Goal: Task Accomplishment & Management: Manage account settings

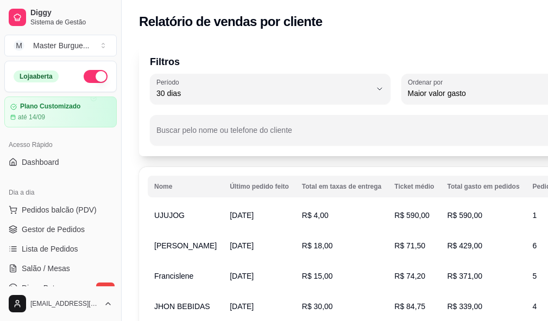
select select "30"
select select "HIGHEST_TOTAL_SPENT_WITH_ORDERS"
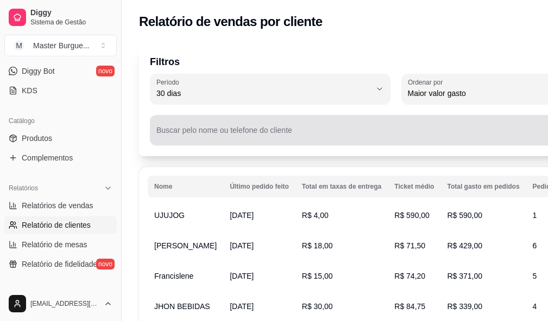
click at [225, 129] on input "Buscar pelo nome ou telefone do cliente" at bounding box center [365, 134] width 418 height 11
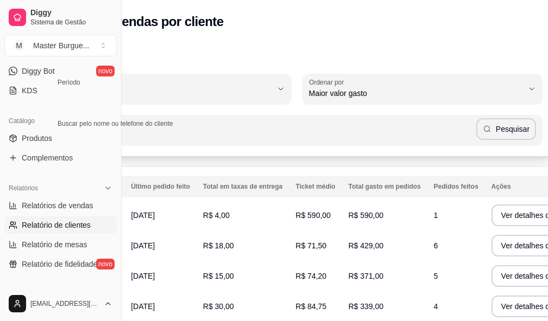
scroll to position [0, 106]
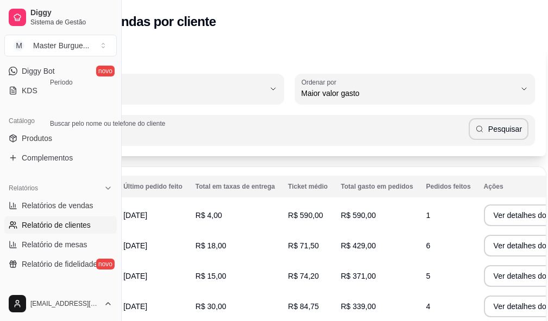
type input "LUIZA"
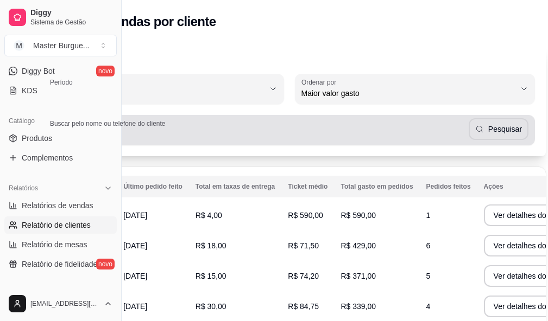
click at [491, 144] on div "Buscar pelo nome ou telefone do cliente [PERSON_NAME]" at bounding box center [288, 130] width 491 height 30
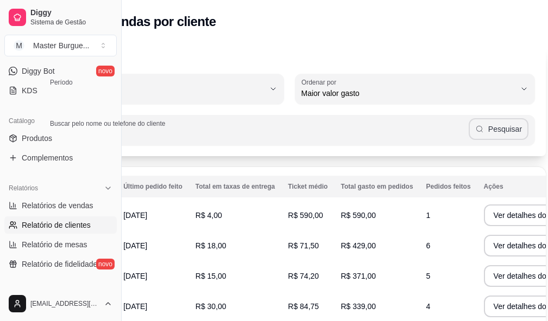
click at [489, 117] on div "Buscar pelo nome ou telefone do cliente [PERSON_NAME]" at bounding box center [288, 130] width 491 height 30
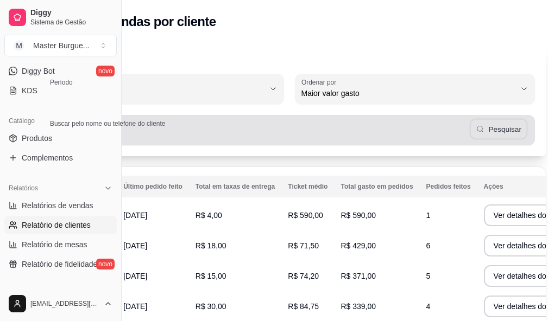
click at [490, 122] on button "Pesquisar" at bounding box center [499, 129] width 58 height 21
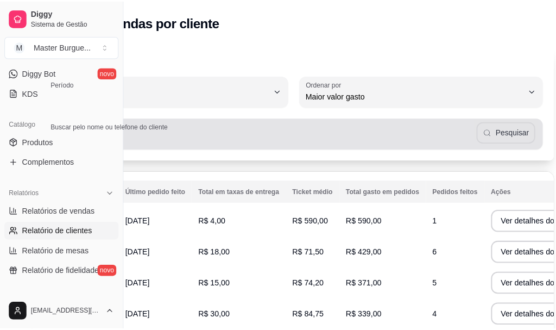
scroll to position [0, 35]
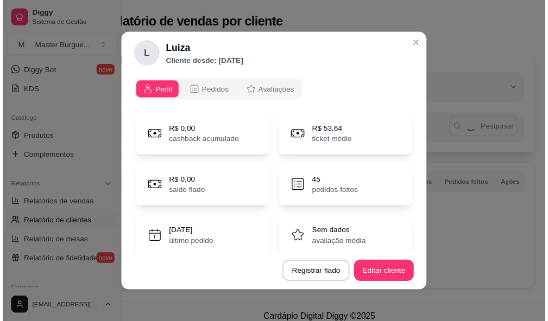
scroll to position [0, 27]
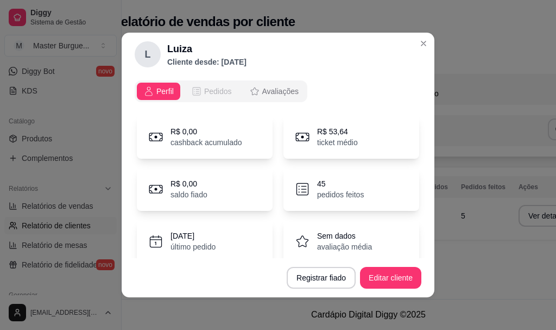
click at [215, 83] on button "Pedidos" at bounding box center [212, 91] width 54 height 17
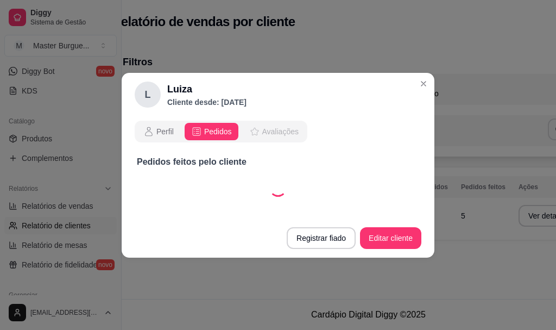
click at [264, 131] on span "Avaliações" at bounding box center [280, 131] width 36 height 11
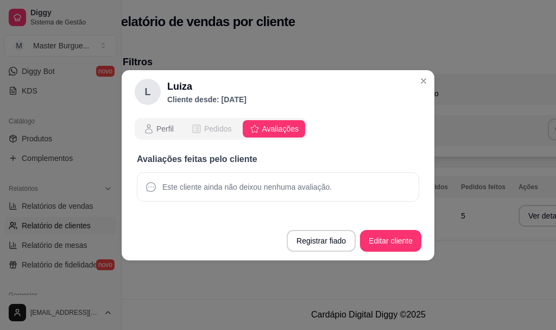
click at [221, 125] on span "Pedidos" at bounding box center [218, 128] width 28 height 11
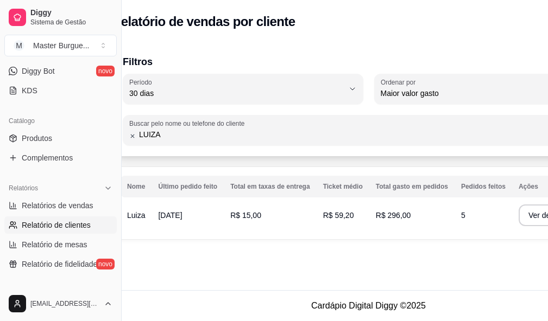
scroll to position [8, 27]
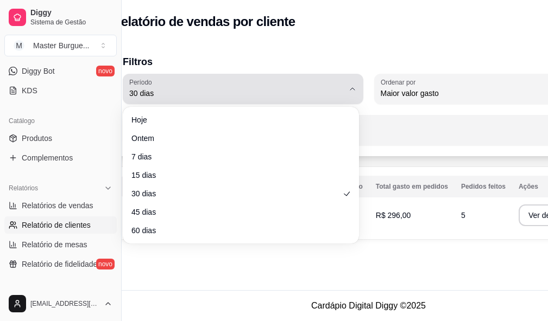
click at [351, 85] on icon "button" at bounding box center [352, 89] width 9 height 9
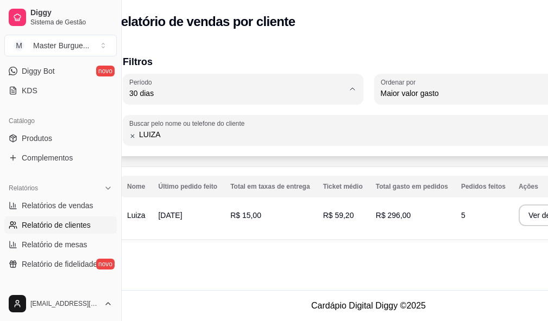
click at [164, 203] on span "45 dias" at bounding box center [236, 208] width 200 height 10
type input "45"
select select "45"
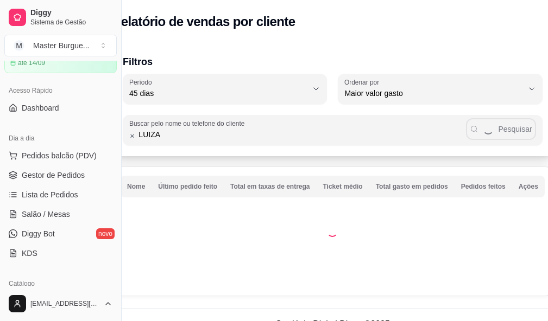
scroll to position [0, 0]
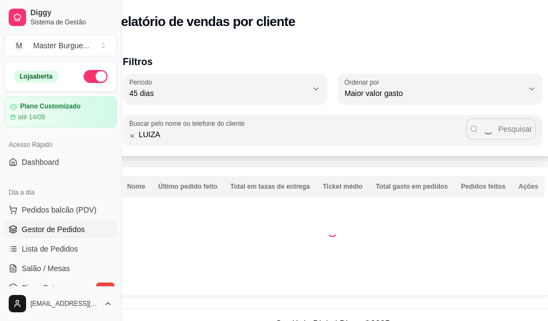
click at [77, 229] on span "Gestor de Pedidos" at bounding box center [53, 229] width 63 height 11
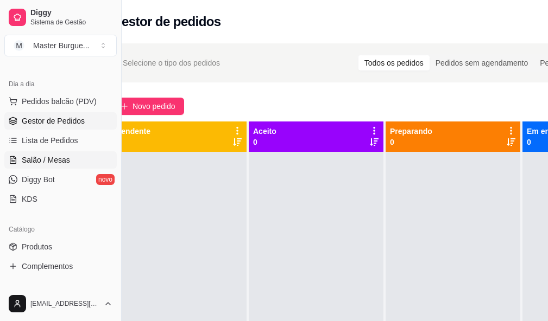
scroll to position [54, 0]
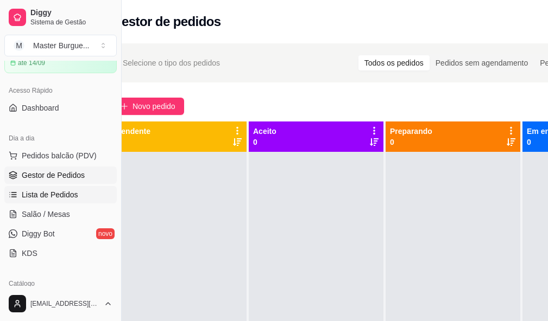
click at [87, 200] on link "Lista de Pedidos" at bounding box center [60, 194] width 112 height 17
click at [85, 195] on link "Lista de Pedidos" at bounding box center [60, 194] width 112 height 17
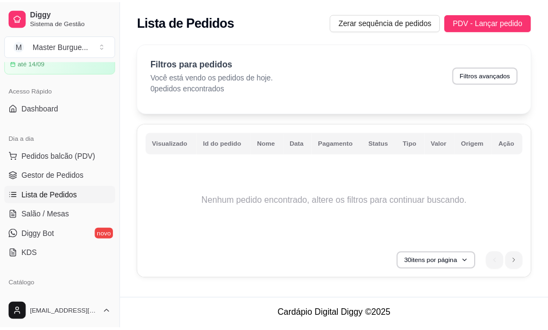
scroll to position [271, 0]
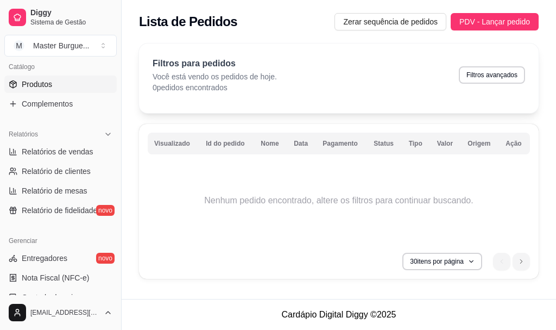
click at [49, 80] on span "Produtos" at bounding box center [37, 84] width 30 height 11
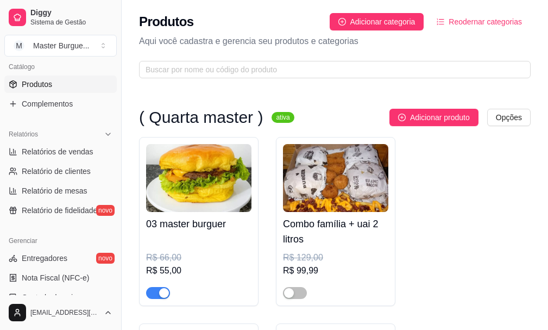
scroll to position [109, 0]
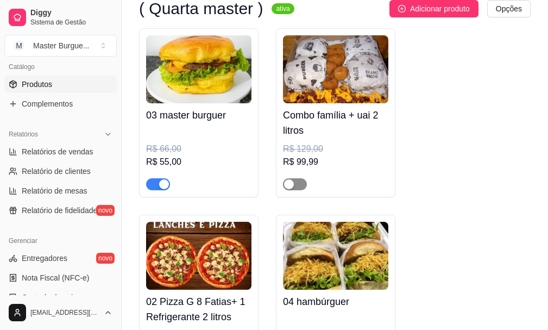
click at [291, 183] on div "button" at bounding box center [289, 184] width 10 height 10
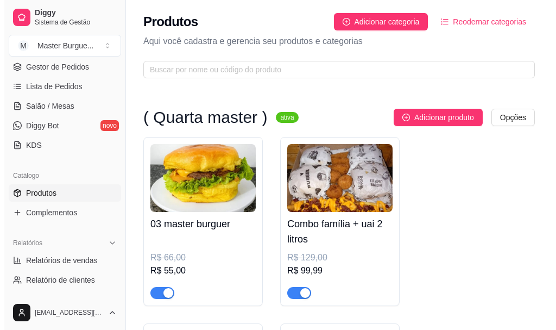
scroll to position [0, 0]
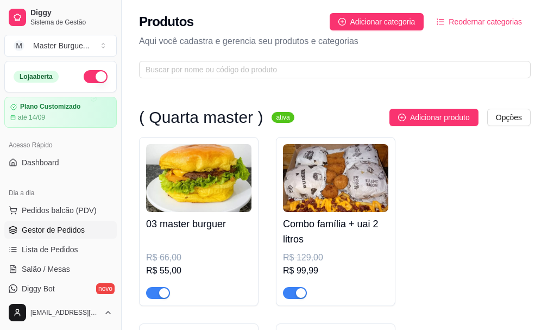
click at [73, 229] on span "Gestor de Pedidos" at bounding box center [53, 229] width 63 height 11
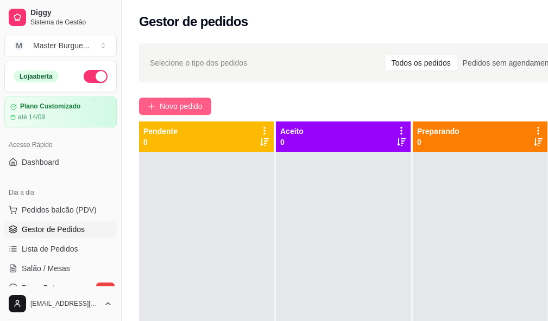
click at [191, 110] on span "Novo pedido" at bounding box center [181, 106] width 43 height 12
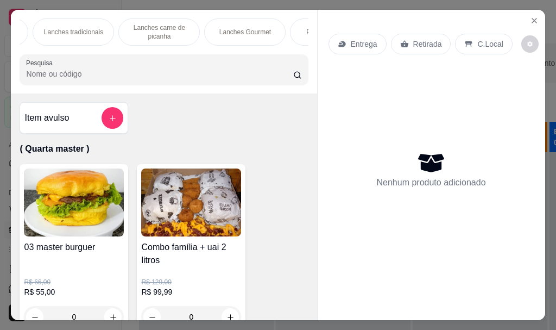
scroll to position [0, 157]
click at [134, 27] on p "Lanches carne de picanha" at bounding box center [160, 31] width 63 height 17
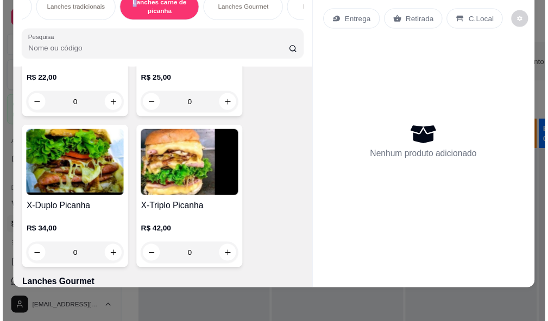
scroll to position [3776, 0]
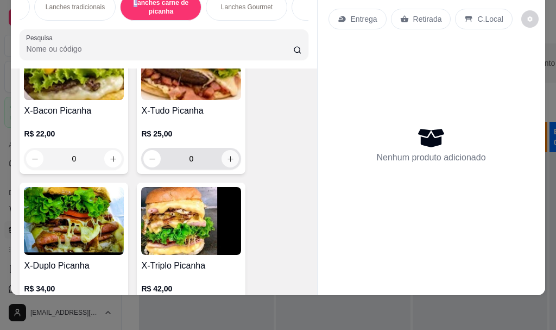
click at [222, 156] on button "increase-product-quantity" at bounding box center [230, 158] width 17 height 17
type input "1"
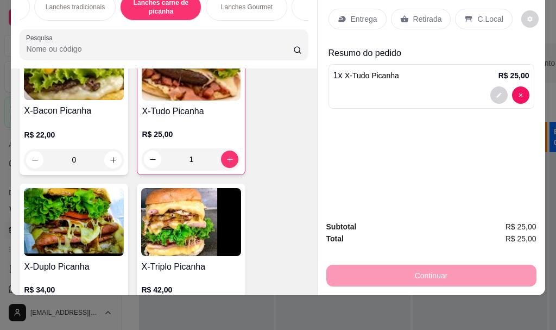
click at [351, 14] on p "Entrega" at bounding box center [364, 19] width 27 height 11
click at [413, 15] on p "Retirada" at bounding box center [427, 19] width 29 height 11
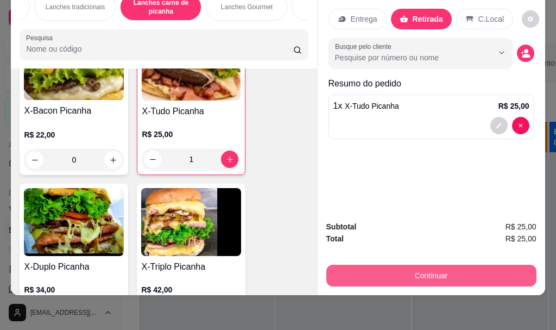
click at [413, 270] on button "Continuar" at bounding box center [431, 275] width 210 height 22
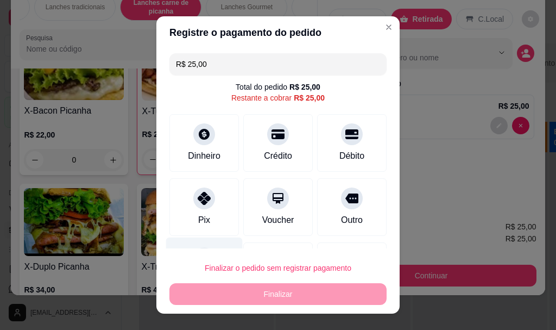
drag, startPoint x: 194, startPoint y: 211, endPoint x: 220, endPoint y: 237, distance: 37.2
click at [194, 211] on div "Pix" at bounding box center [203, 207] width 69 height 58
type input "R$ 0,00"
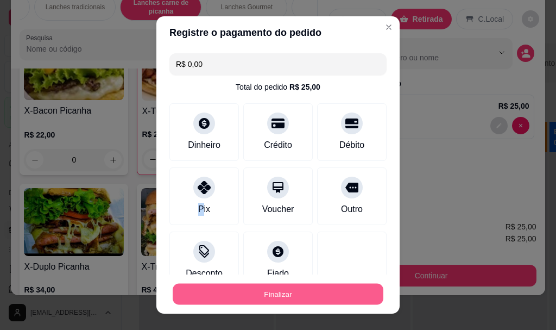
click at [244, 286] on button "Finalizar" at bounding box center [278, 293] width 211 height 21
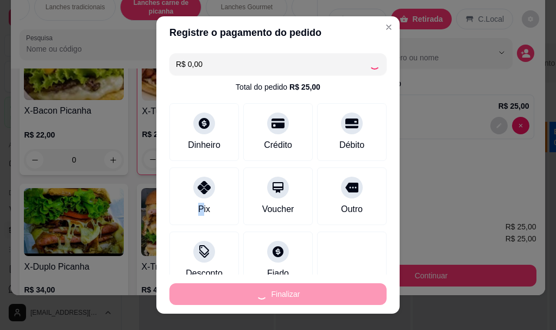
type input "0"
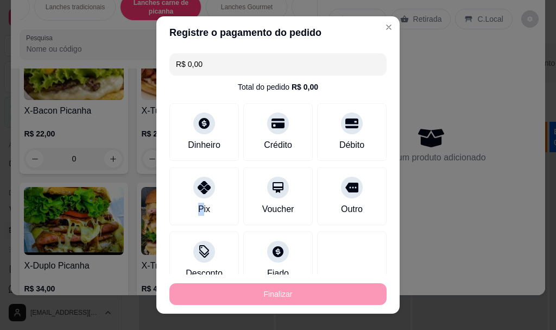
type input "-R$ 25,00"
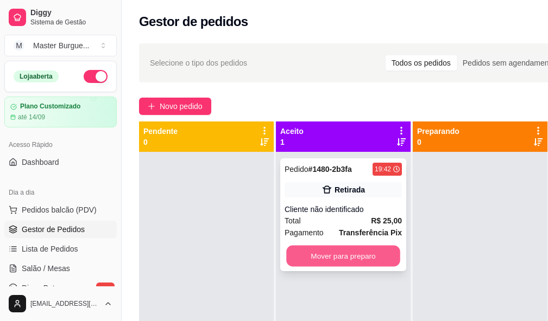
click at [367, 264] on button "Mover para preparo" at bounding box center [343, 256] width 114 height 21
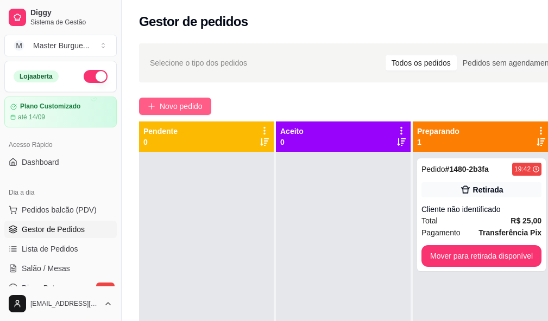
click at [192, 111] on span "Novo pedido" at bounding box center [181, 106] width 43 height 12
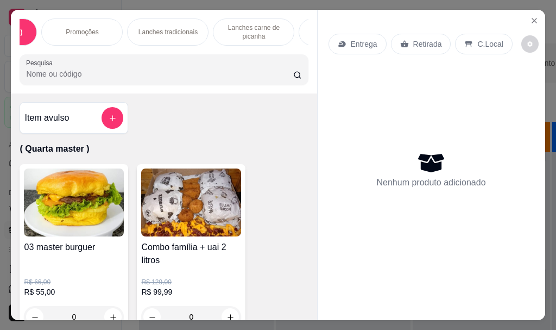
click at [149, 23] on div "Lanches tradicionais" at bounding box center [167, 31] width 81 height 27
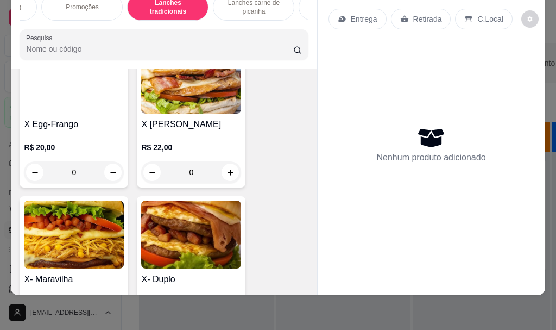
scroll to position [3075, 0]
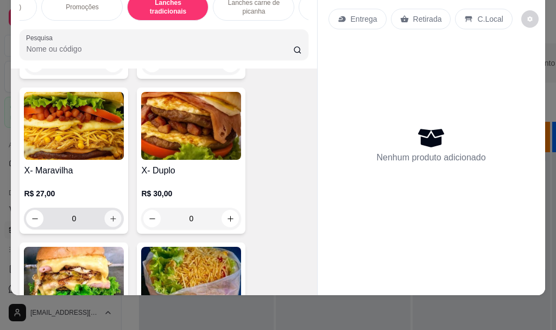
click at [109, 217] on icon "increase-product-quantity" at bounding box center [113, 218] width 8 height 8
type input "1"
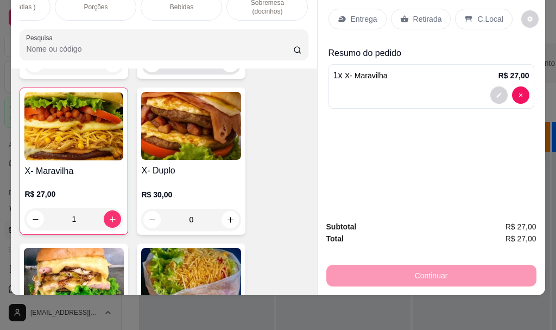
scroll to position [2967, 0]
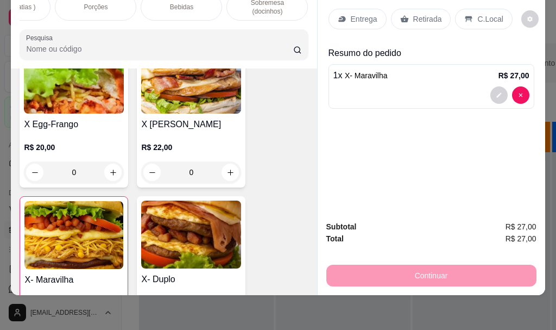
click at [186, 7] on div "Bebidas" at bounding box center [181, 6] width 81 height 27
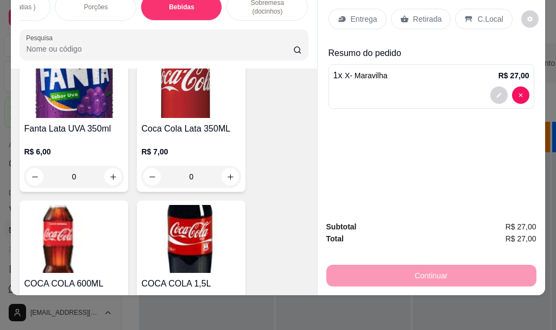
scroll to position [7315, 0]
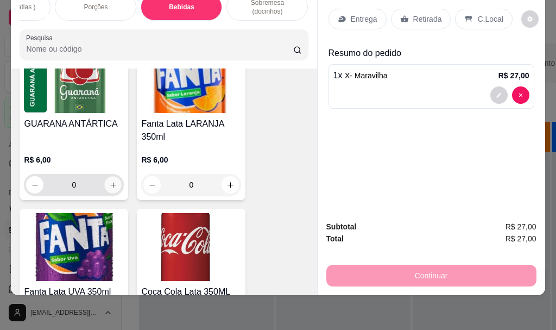
click at [109, 181] on icon "increase-product-quantity" at bounding box center [113, 185] width 8 height 8
type input "1"
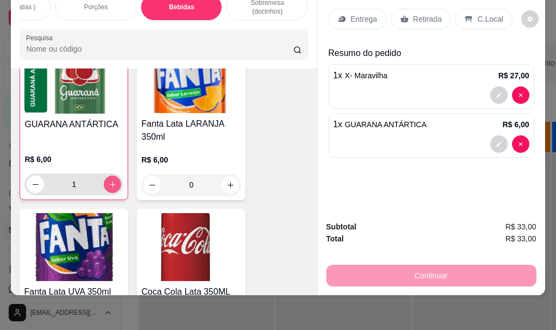
scroll to position [7316, 0]
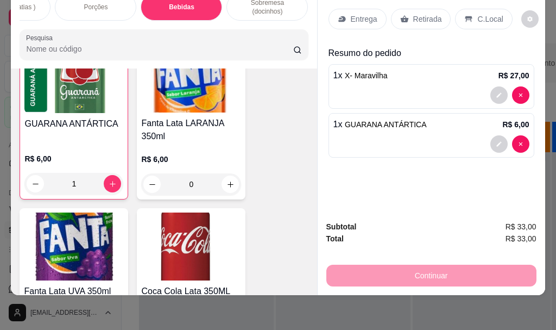
click at [406, 9] on div "Retirada" at bounding box center [421, 19] width 60 height 21
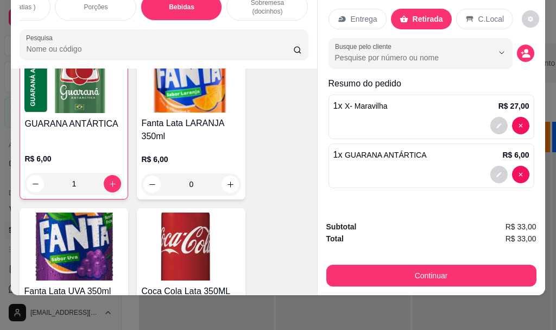
click at [466, 9] on div "C.Local" at bounding box center [484, 19] width 57 height 21
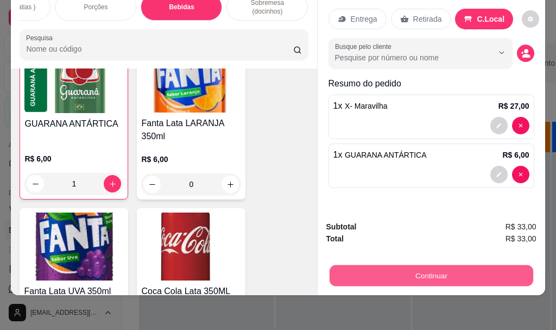
click at [412, 264] on button "Continuar" at bounding box center [431, 274] width 204 height 21
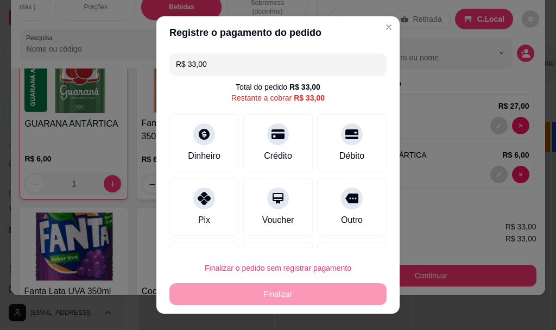
click at [279, 292] on div "Finalizar o pedido sem registrar pagamento Finalizar" at bounding box center [277, 281] width 217 height 48
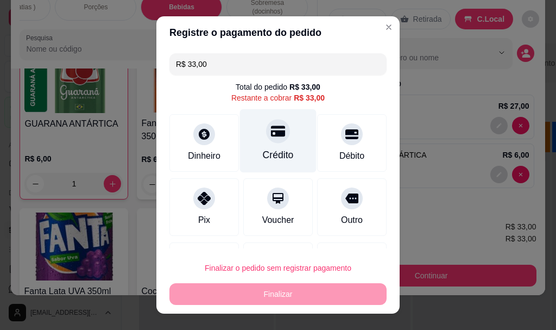
drag, startPoint x: 257, startPoint y: 137, endPoint x: 325, endPoint y: 137, distance: 67.3
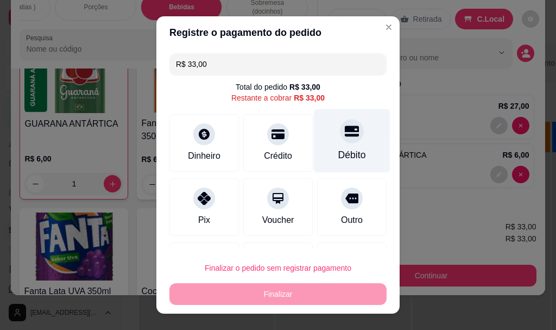
click at [267, 137] on div at bounding box center [278, 134] width 22 height 22
type input "R$ 0,00"
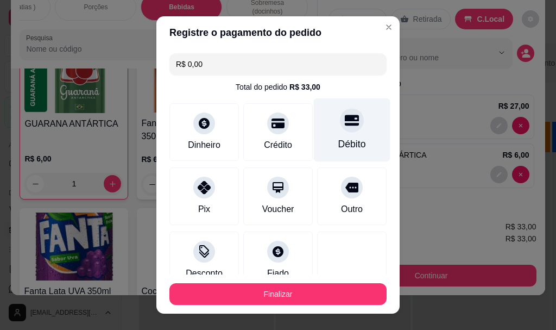
click at [325, 137] on div "Débito" at bounding box center [352, 130] width 77 height 64
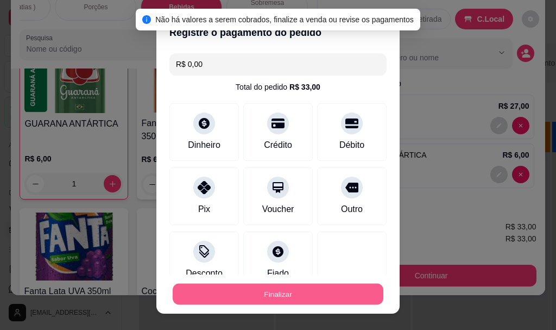
click at [266, 301] on button "Finalizar" at bounding box center [278, 293] width 211 height 21
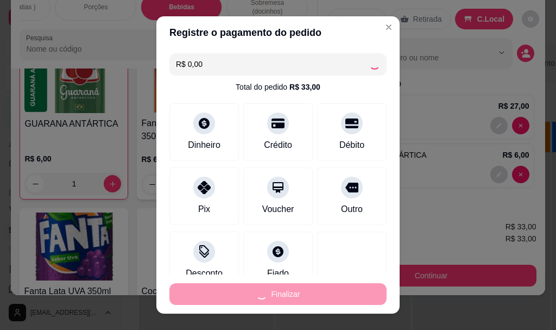
type input "0"
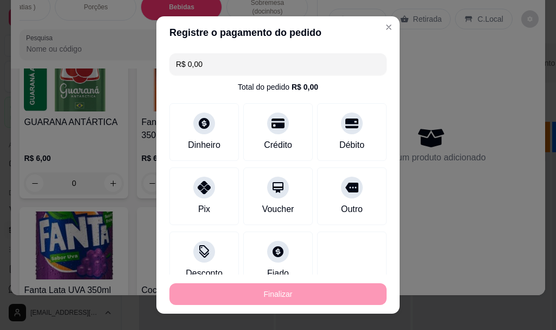
type input "-R$ 33,00"
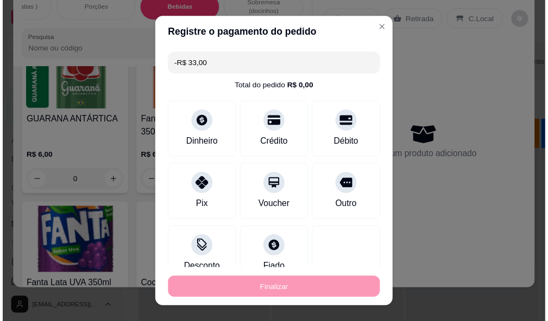
scroll to position [7314, 0]
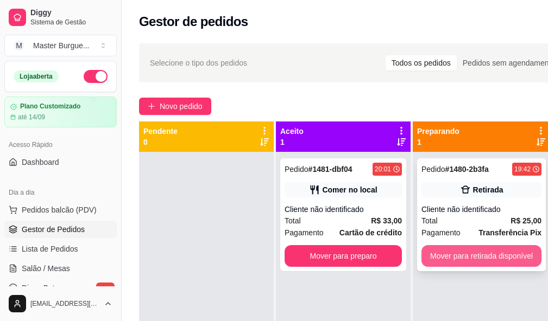
scroll to position [39, 0]
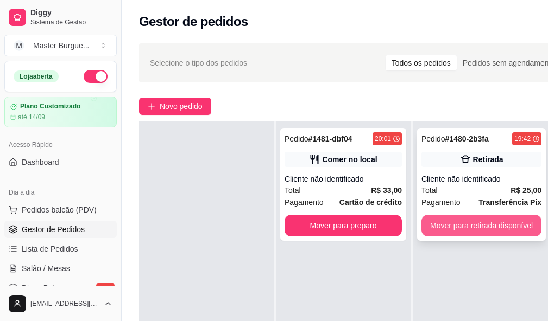
click at [464, 215] on button "Mover para retirada disponível" at bounding box center [481, 226] width 120 height 22
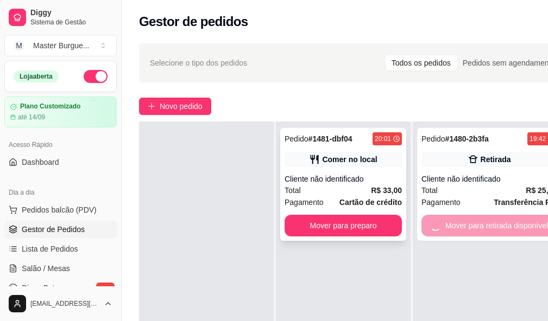
click at [358, 229] on div "Pedido # 1481-dbf04 20:01 Comer no local Cliente não identificado Total R$ 33,0…" at bounding box center [343, 184] width 126 height 113
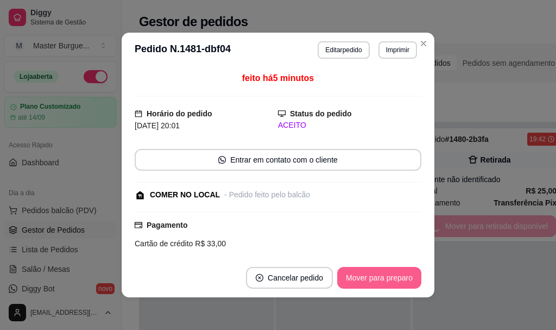
click at [379, 275] on button "Mover para preparo" at bounding box center [379, 278] width 84 height 22
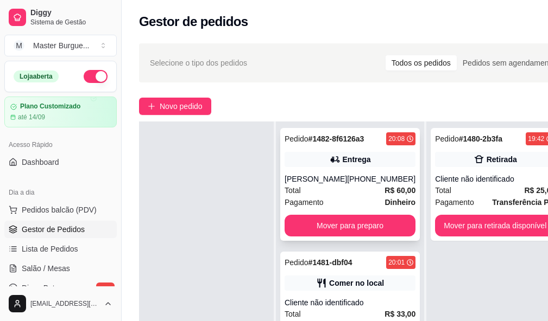
click at [338, 187] on div "Total R$ 60,00" at bounding box center [349, 191] width 131 height 12
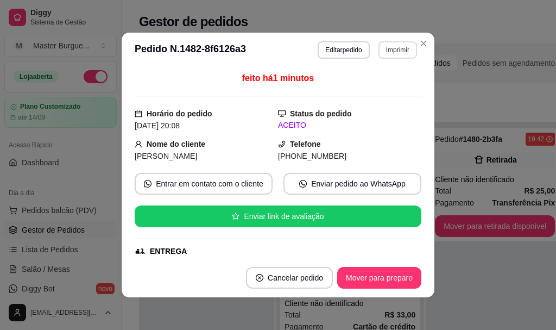
click at [390, 52] on button "Imprimir" at bounding box center [397, 49] width 39 height 17
click at [363, 75] on div "Escolha a impressora IMPRESSORA" at bounding box center [375, 80] width 90 height 37
click at [370, 83] on button "IMPRESSORA" at bounding box center [374, 87] width 79 height 17
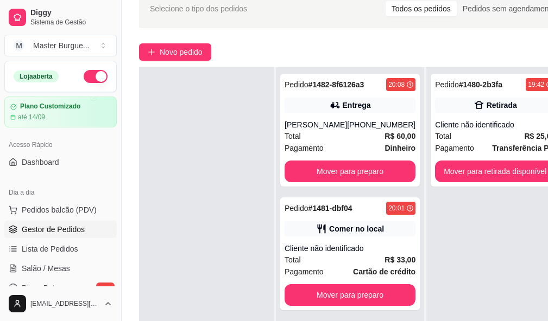
scroll to position [109, 0]
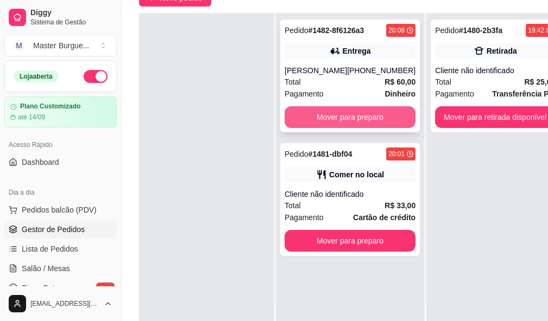
click at [346, 108] on button "Mover para preparo" at bounding box center [349, 117] width 131 height 22
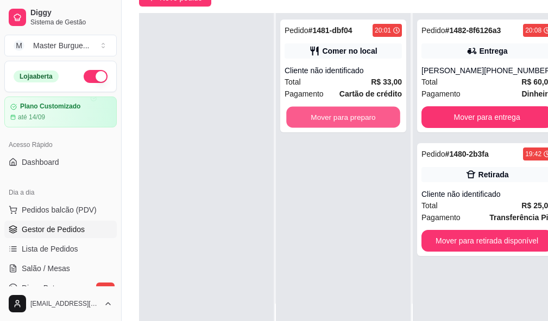
click at [346, 108] on button "Mover para preparo" at bounding box center [343, 117] width 114 height 21
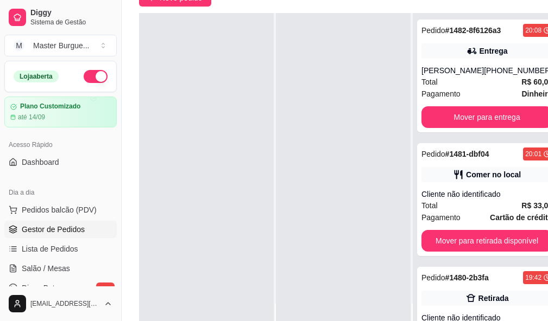
click at [79, 229] on span "Gestor de Pedidos" at bounding box center [53, 229] width 63 height 11
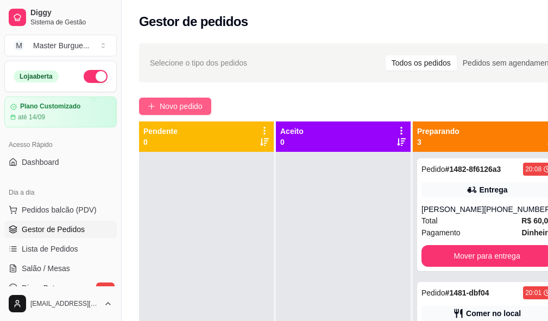
click at [163, 105] on span "Novo pedido" at bounding box center [181, 106] width 43 height 12
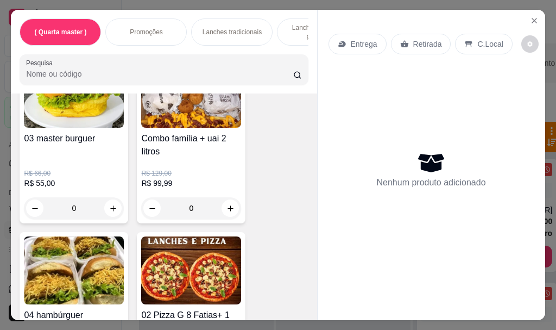
scroll to position [217, 0]
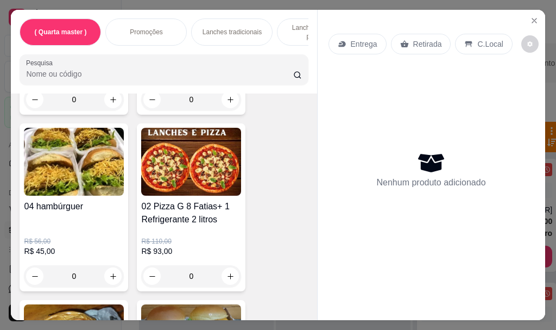
click at [149, 28] on p "Promoções" at bounding box center [146, 32] width 33 height 9
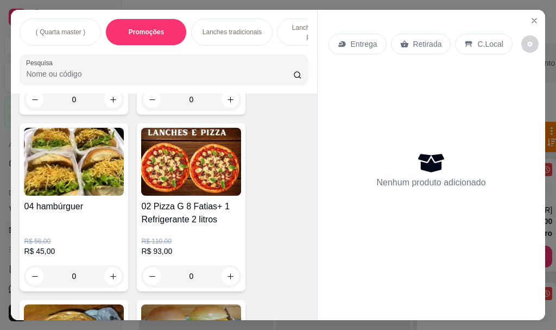
scroll to position [29, 0]
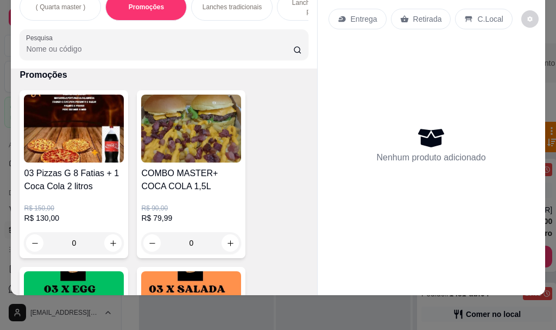
click at [210, 3] on p "Lanches tradicionais" at bounding box center [231, 7] width 59 height 9
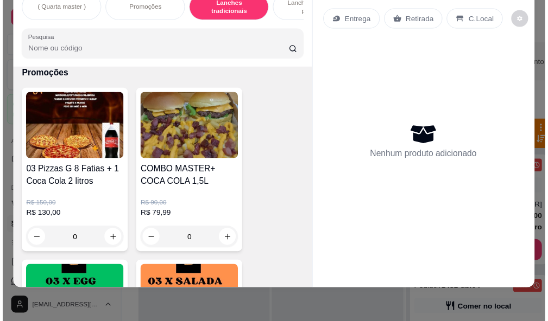
scroll to position [1990, 0]
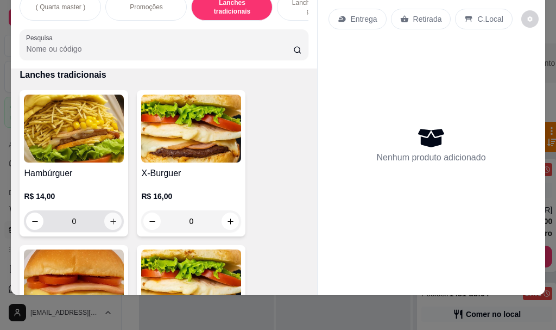
click at [109, 220] on icon "increase-product-quantity" at bounding box center [113, 221] width 8 height 8
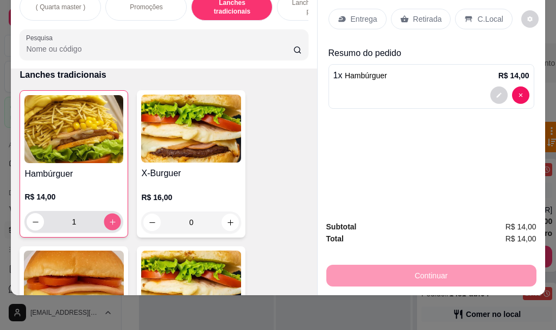
click at [109, 220] on icon "increase-product-quantity" at bounding box center [113, 222] width 8 height 8
type input "2"
click at [411, 266] on div "Continuar" at bounding box center [431, 274] width 210 height 24
click at [414, 16] on p "Retirada" at bounding box center [427, 19] width 29 height 11
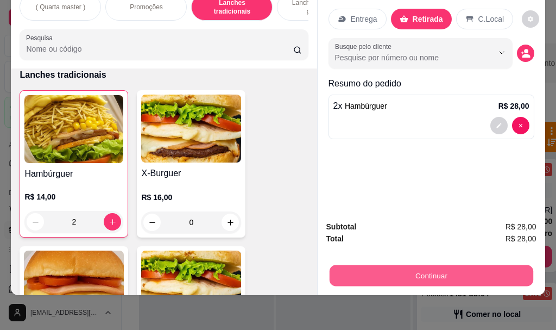
click at [405, 269] on button "Continuar" at bounding box center [431, 274] width 204 height 21
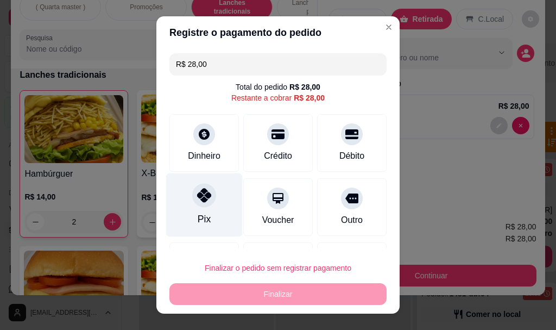
click at [185, 200] on div "Pix" at bounding box center [204, 205] width 77 height 64
type input "R$ 0,00"
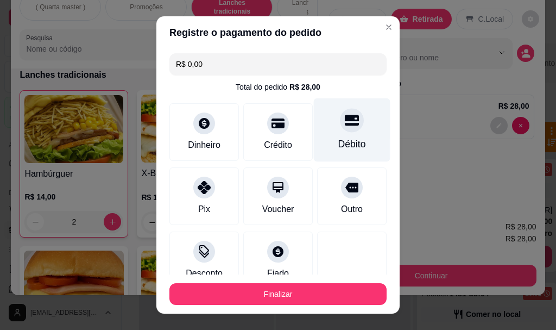
click at [348, 117] on div "Débito" at bounding box center [352, 130] width 77 height 64
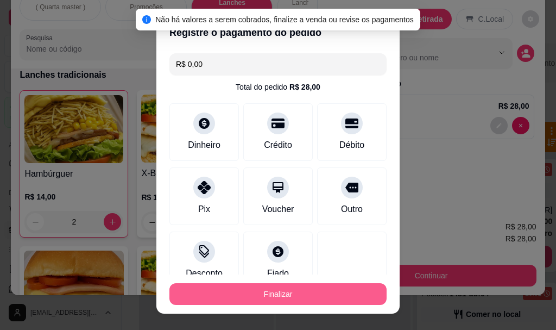
click at [308, 299] on button "Finalizar" at bounding box center [277, 294] width 217 height 22
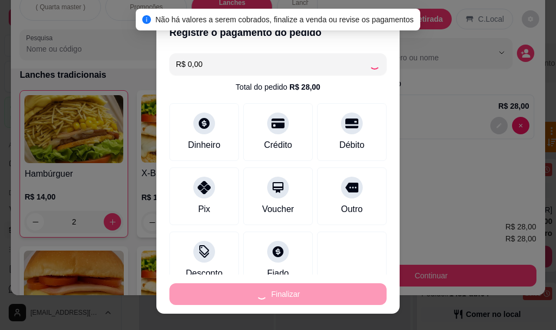
type input "0"
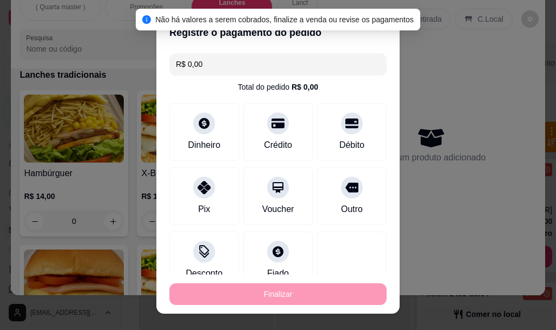
type input "-R$ 28,00"
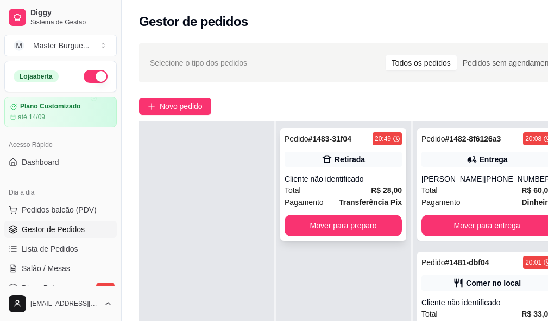
scroll to position [109, 0]
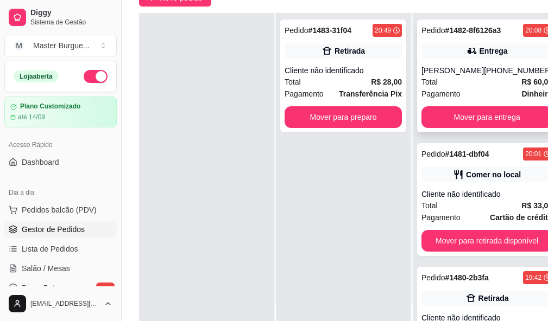
click at [457, 97] on div "Pedido # 1482-8f6126a3 20:08 Entrega Hercules paiva [PHONE_NUMBER] Total R$ 60,…" at bounding box center [487, 76] width 140 height 113
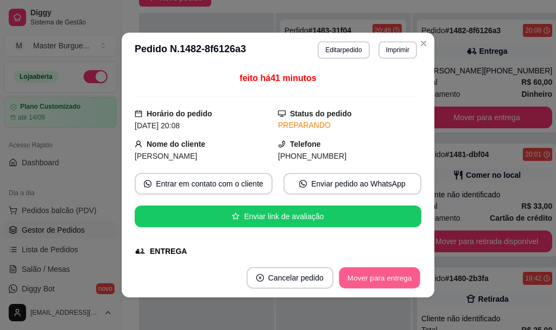
click at [384, 276] on button "Mover para entrega" at bounding box center [379, 277] width 81 height 21
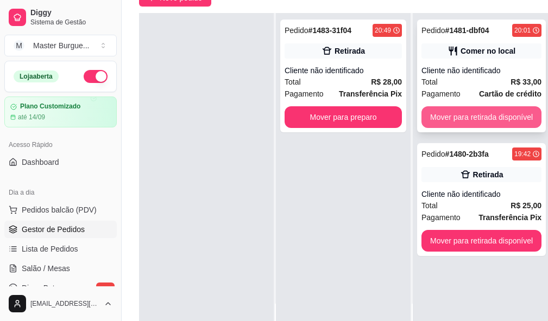
click at [483, 106] on button "Mover para retirada disponível" at bounding box center [481, 117] width 120 height 22
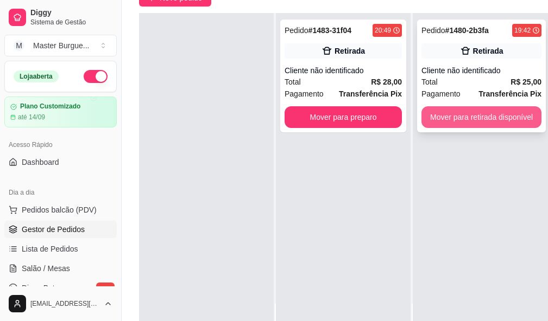
click at [483, 106] on button "Mover para retirada disponível" at bounding box center [481, 117] width 120 height 22
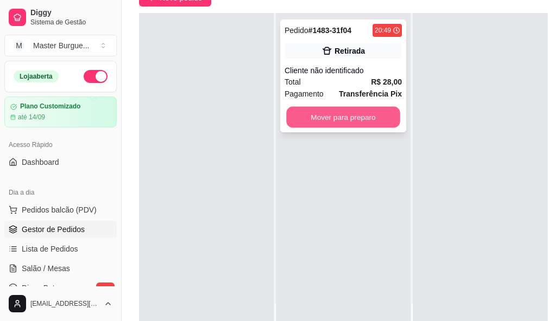
click at [358, 109] on button "Mover para preparo" at bounding box center [343, 117] width 114 height 21
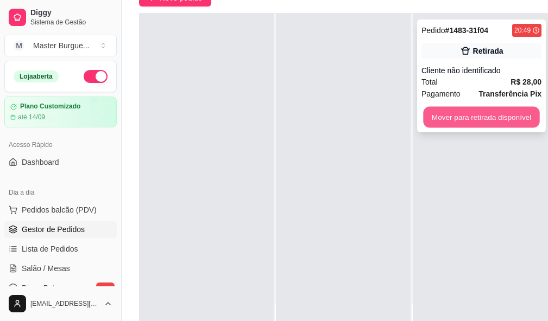
click at [464, 107] on button "Mover para retirada disponível" at bounding box center [481, 117] width 116 height 21
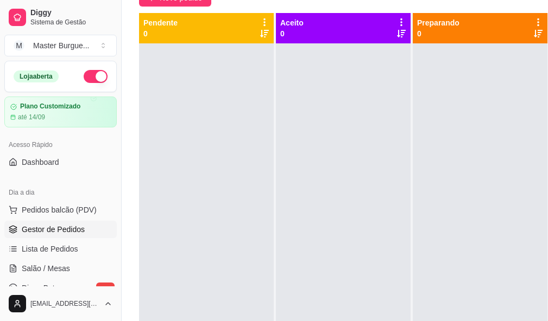
scroll to position [0, 0]
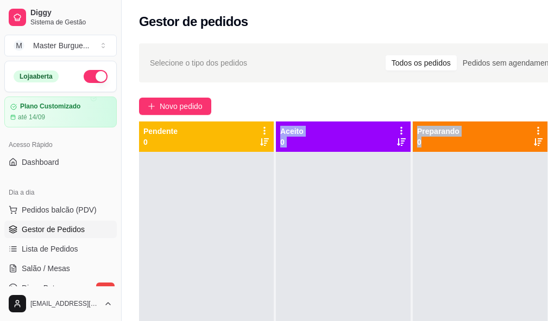
drag, startPoint x: 222, startPoint y: 320, endPoint x: 432, endPoint y: 313, distance: 209.7
click at [444, 319] on div "Pendente 0 Aceito 0 Preparando 0 Em entrega 4 Pedido # 1483-31f04 20:49 Retirad…" at bounding box center [395, 282] width 513 height 321
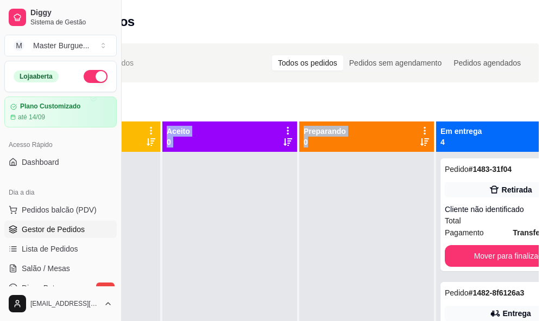
scroll to position [0, 122]
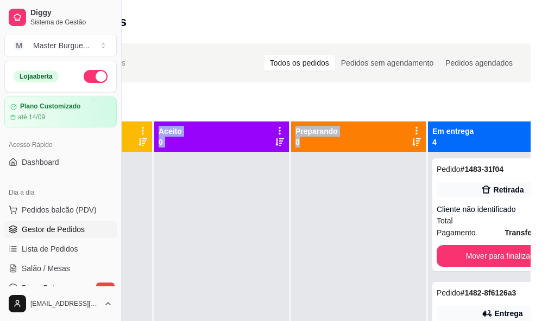
click at [315, 178] on div at bounding box center [358, 312] width 135 height 321
click at [198, 224] on div at bounding box center [221, 312] width 135 height 321
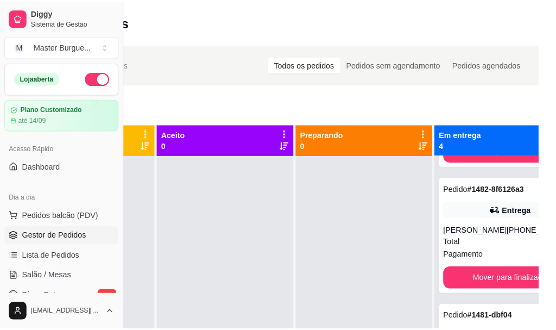
scroll to position [0, 0]
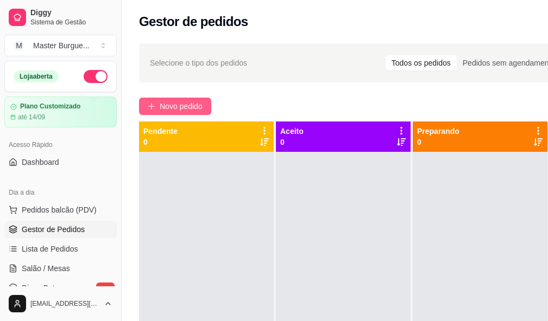
click at [166, 104] on span "Novo pedido" at bounding box center [181, 106] width 43 height 12
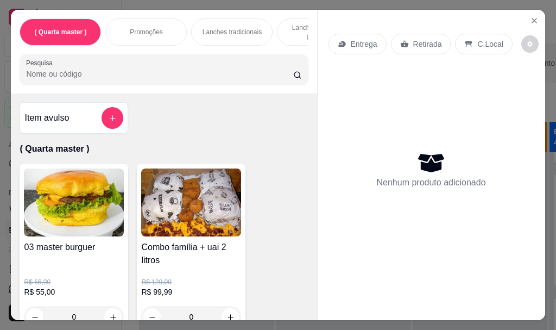
click at [358, 48] on div "Entrega" at bounding box center [357, 44] width 58 height 21
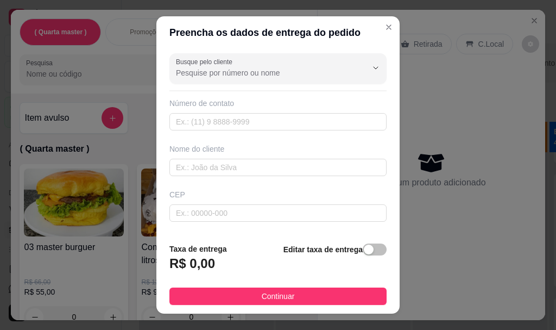
click at [205, 112] on div "Número de contato" at bounding box center [277, 114] width 217 height 33
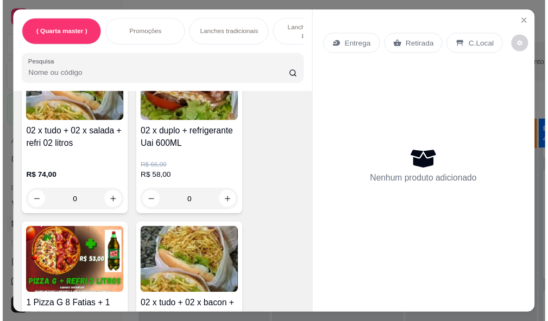
scroll to position [1683, 0]
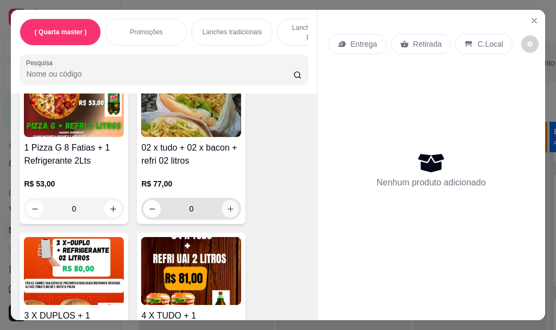
click at [231, 216] on button "increase-product-quantity" at bounding box center [230, 208] width 17 height 17
type input "1"
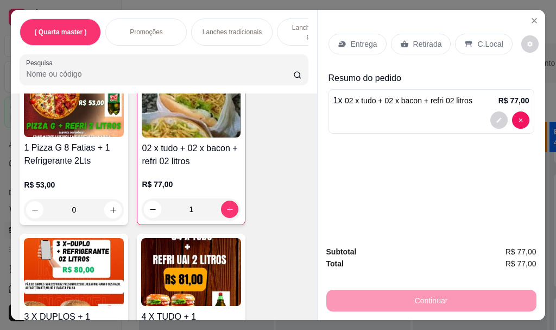
click at [430, 42] on p "Retirada" at bounding box center [427, 44] width 29 height 11
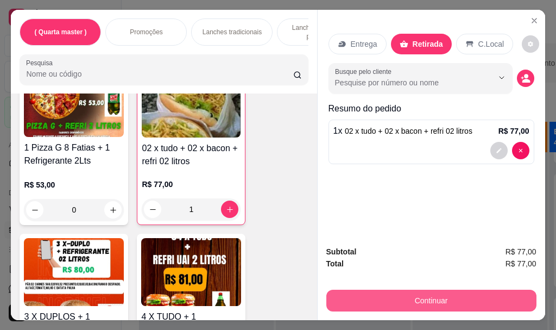
click at [385, 296] on button "Continuar" at bounding box center [431, 300] width 210 height 22
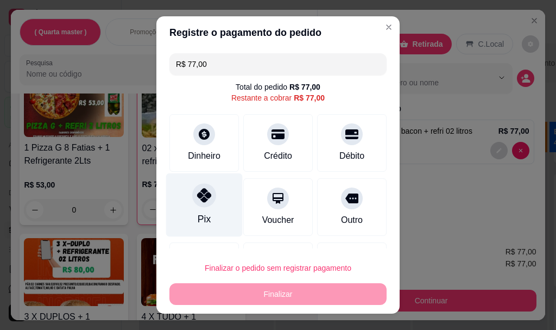
click at [196, 187] on div at bounding box center [204, 195] width 24 height 24
type input "R$ 0,00"
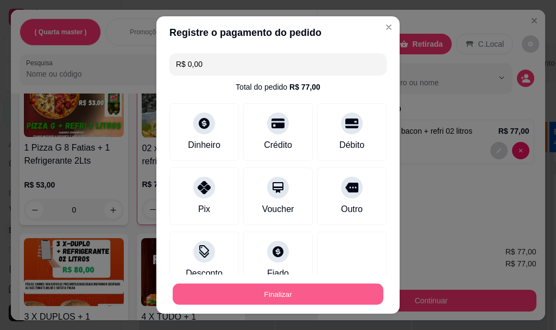
click at [233, 291] on button "Finalizar" at bounding box center [278, 293] width 211 height 21
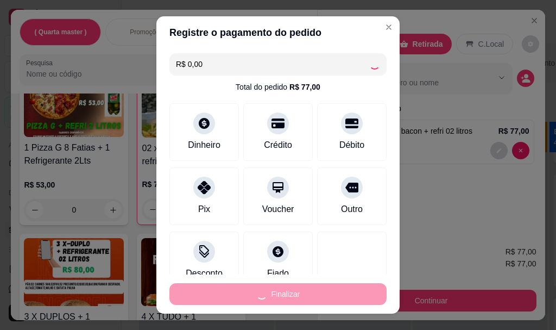
type input "0"
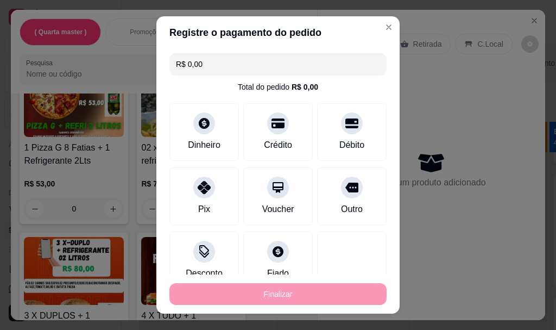
type input "-R$ 77,00"
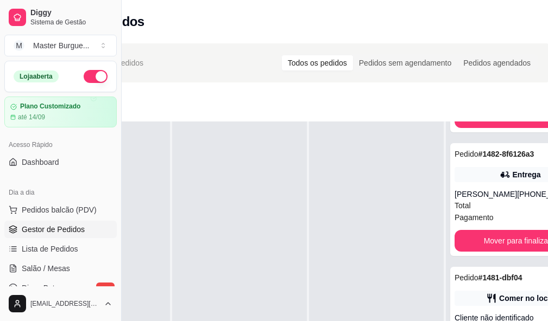
scroll to position [0, 122]
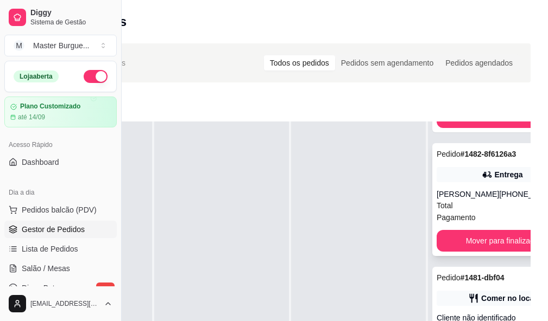
click at [485, 230] on button "Mover para finalizado" at bounding box center [501, 241] width 131 height 22
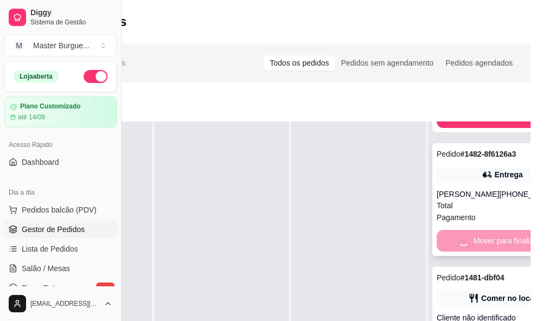
scroll to position [53, 0]
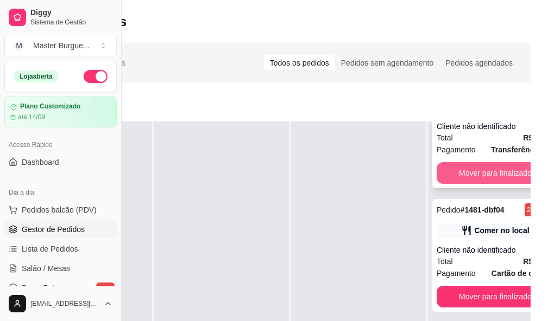
click at [473, 164] on button "Mover para finalizado" at bounding box center [494, 173] width 117 height 22
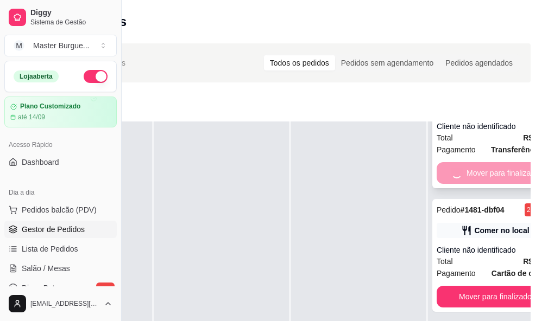
scroll to position [0, 0]
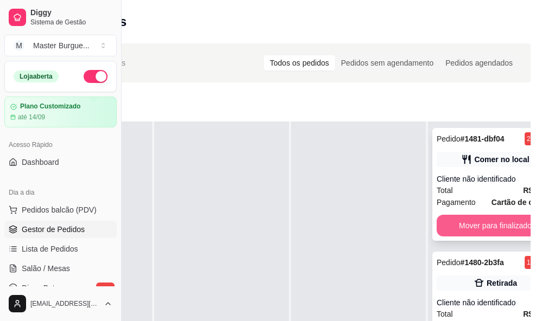
click at [469, 215] on button "Mover para finalizado" at bounding box center [494, 226] width 117 height 22
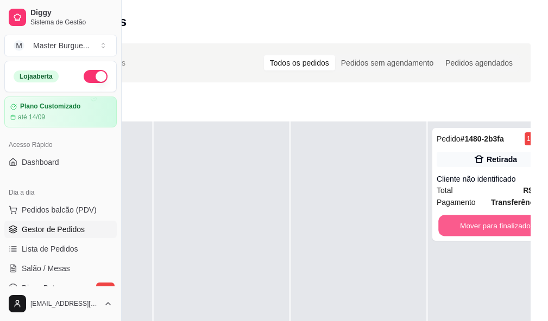
click at [469, 216] on button "Mover para finalizado" at bounding box center [495, 226] width 114 height 21
